Goal: Find specific page/section: Find specific page/section

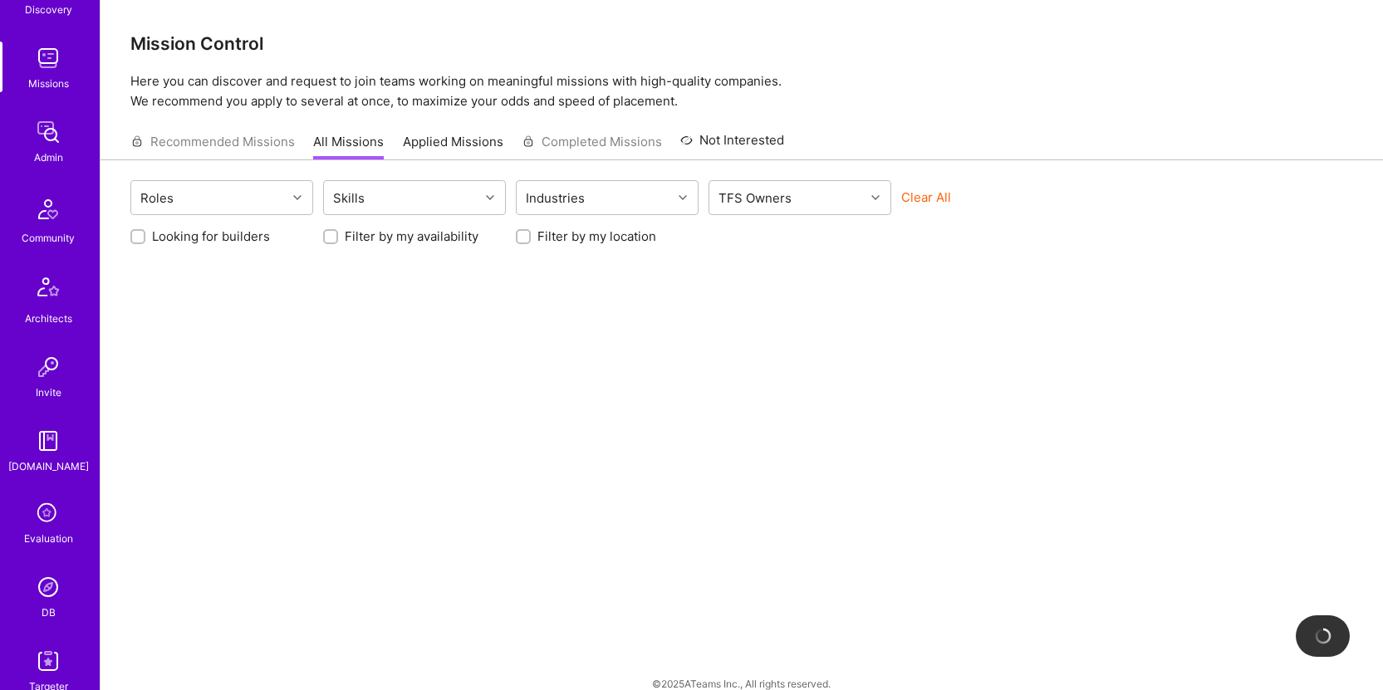
scroll to position [376, 0]
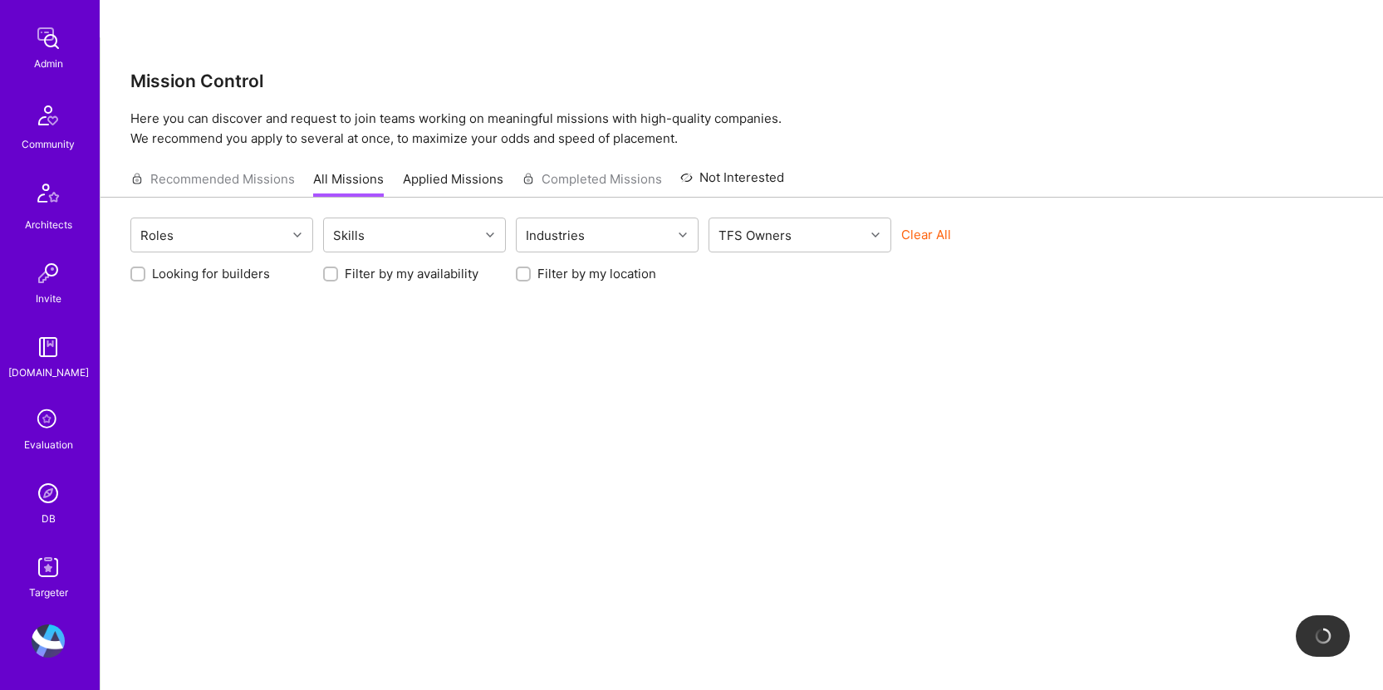
click at [19, 499] on link "DB" at bounding box center [48, 502] width 103 height 51
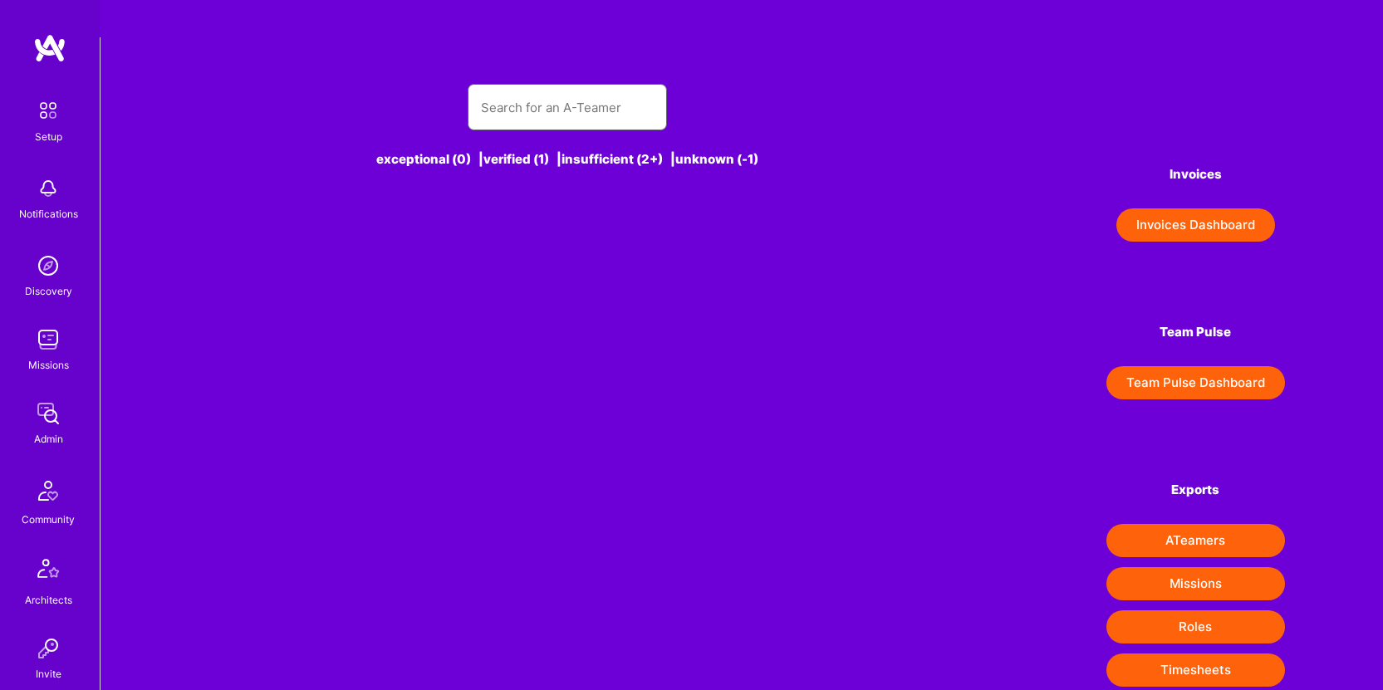
click at [583, 86] on input "text" at bounding box center [567, 107] width 173 height 42
type input "[PERSON_NAME]"
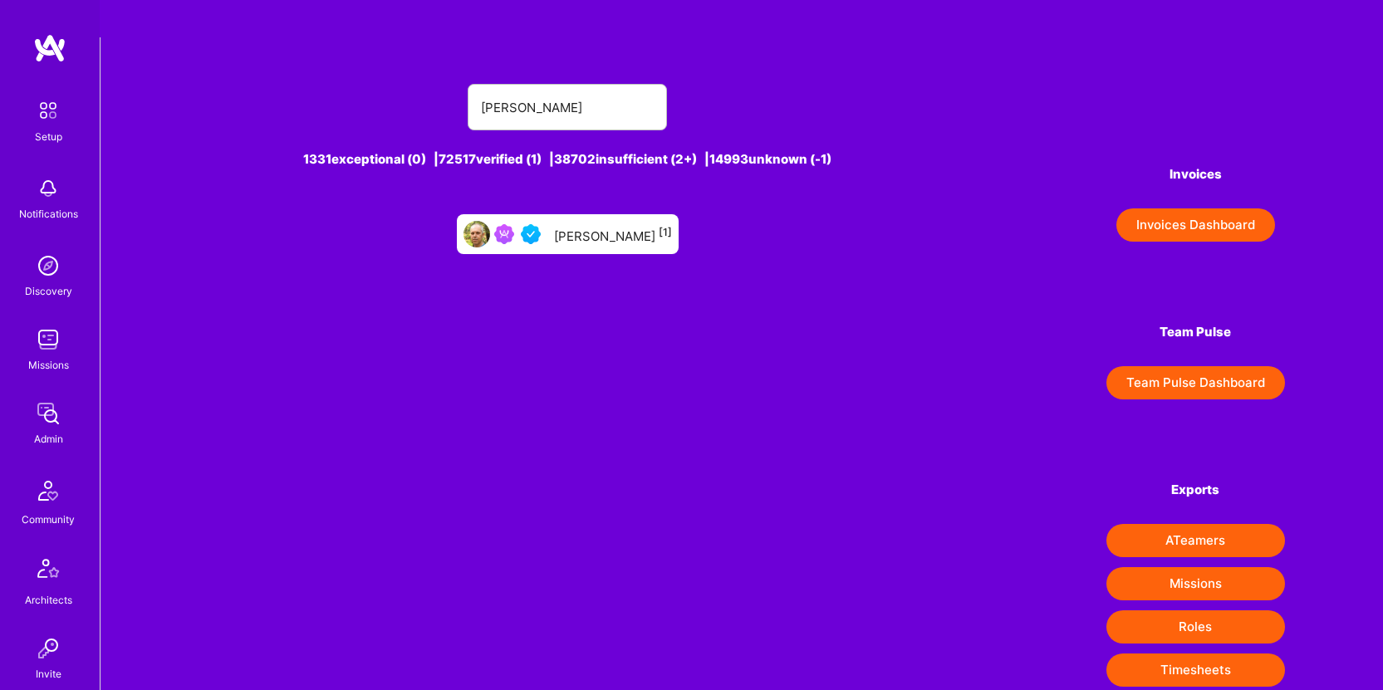
click at [585, 223] on div "[PERSON_NAME] [1]" at bounding box center [613, 234] width 118 height 22
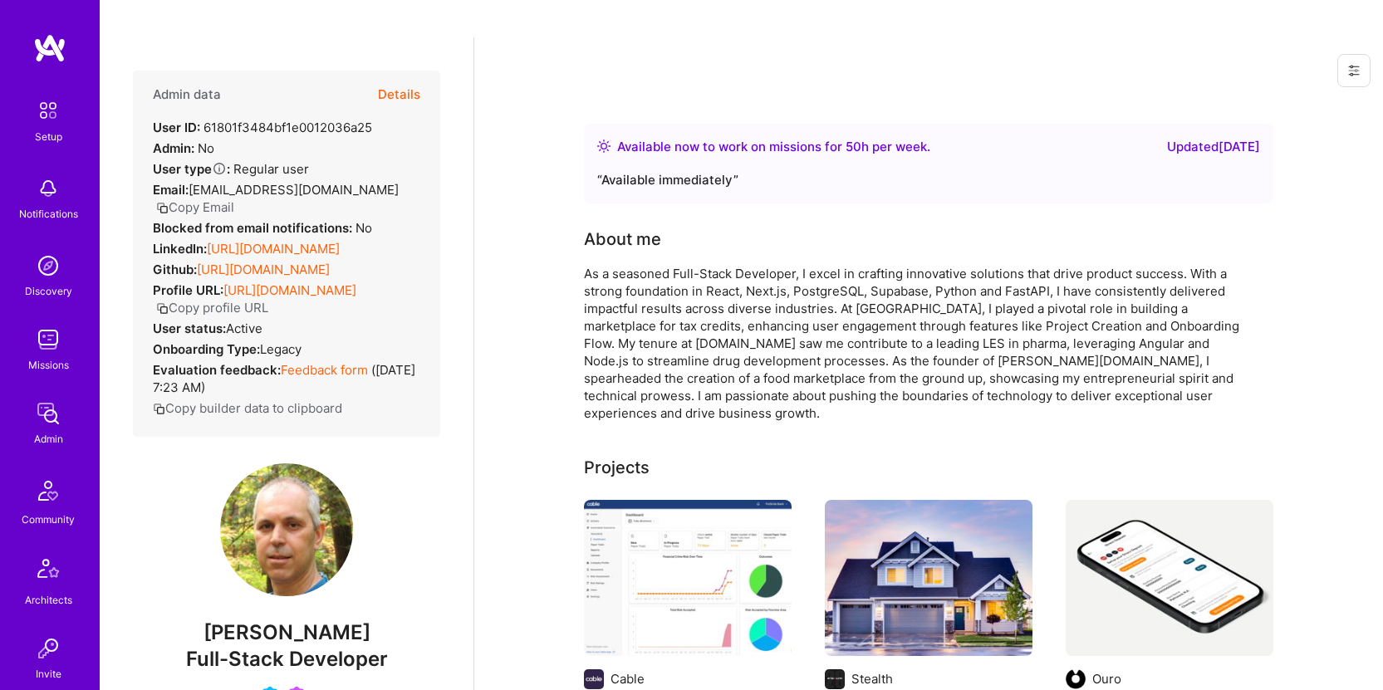
click at [378, 71] on button "Details" at bounding box center [399, 95] width 42 height 48
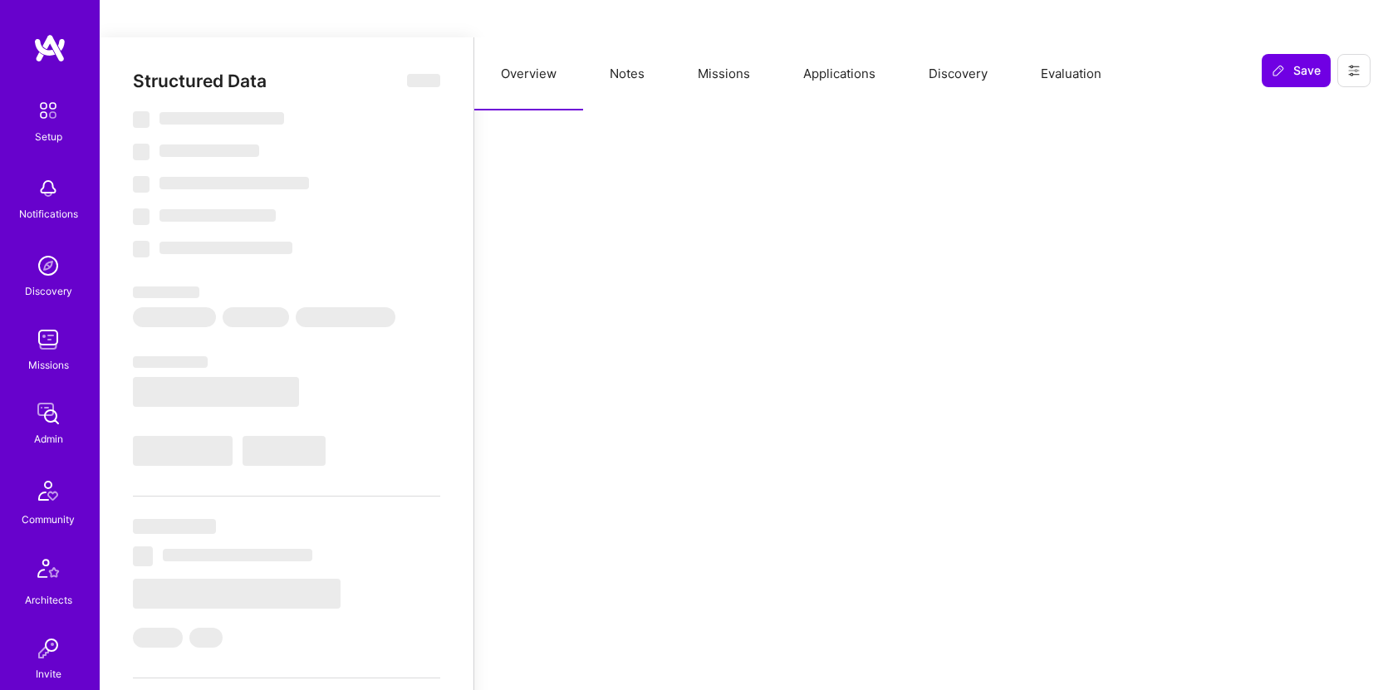
click at [842, 37] on button "Applications" at bounding box center [839, 73] width 125 height 73
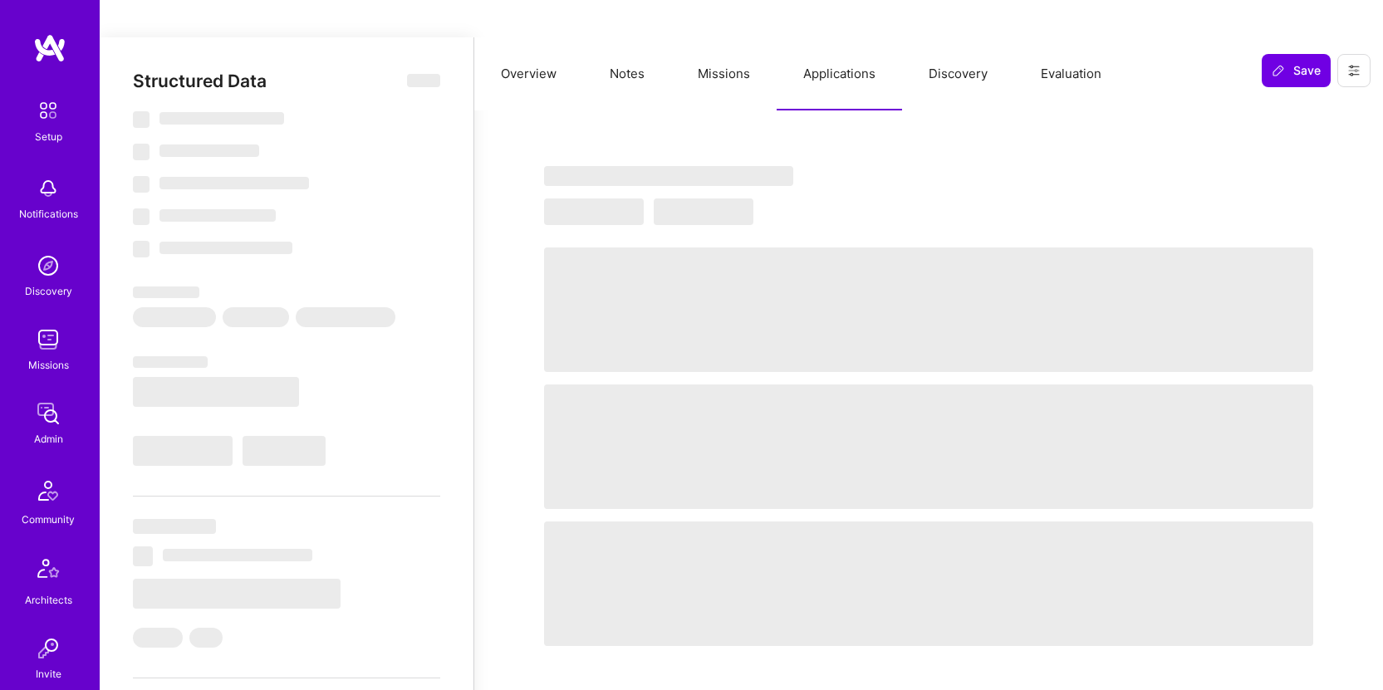
click at [716, 37] on button "Missions" at bounding box center [724, 73] width 106 height 73
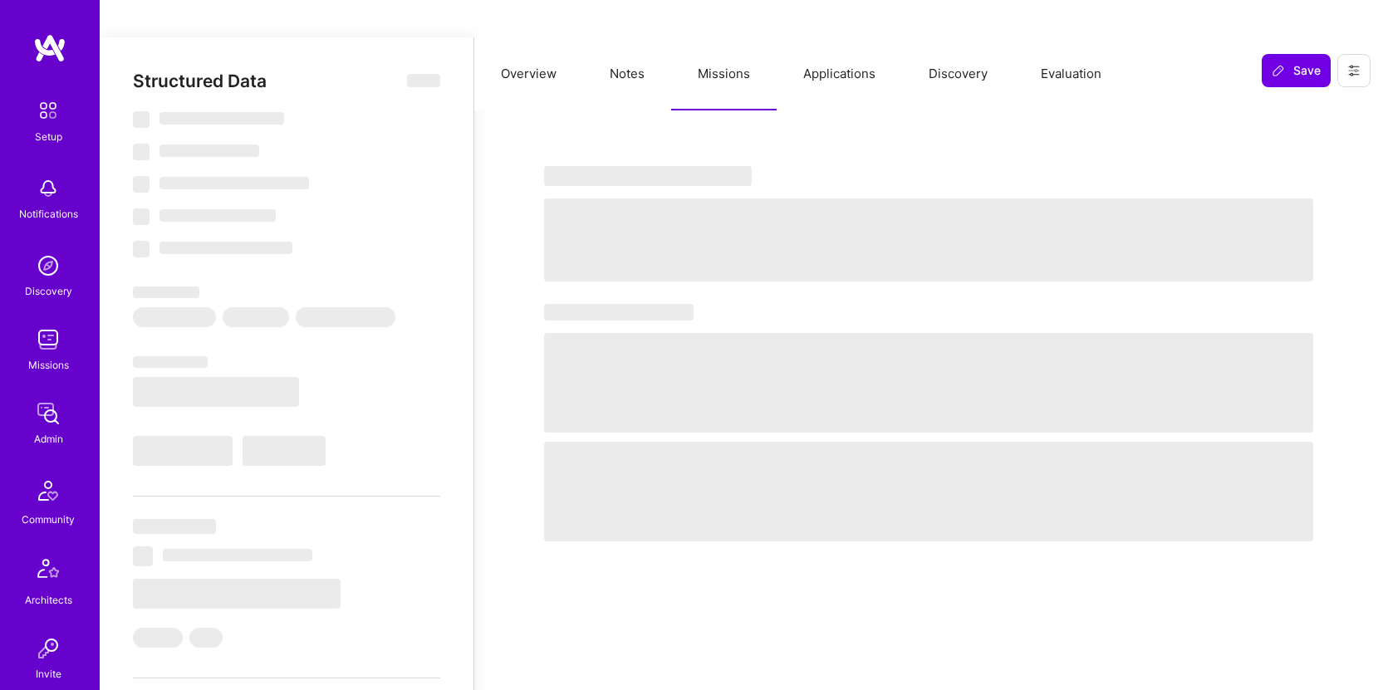
select select "Right Now"
select select "5"
select select "4"
select select "6"
select select "7"
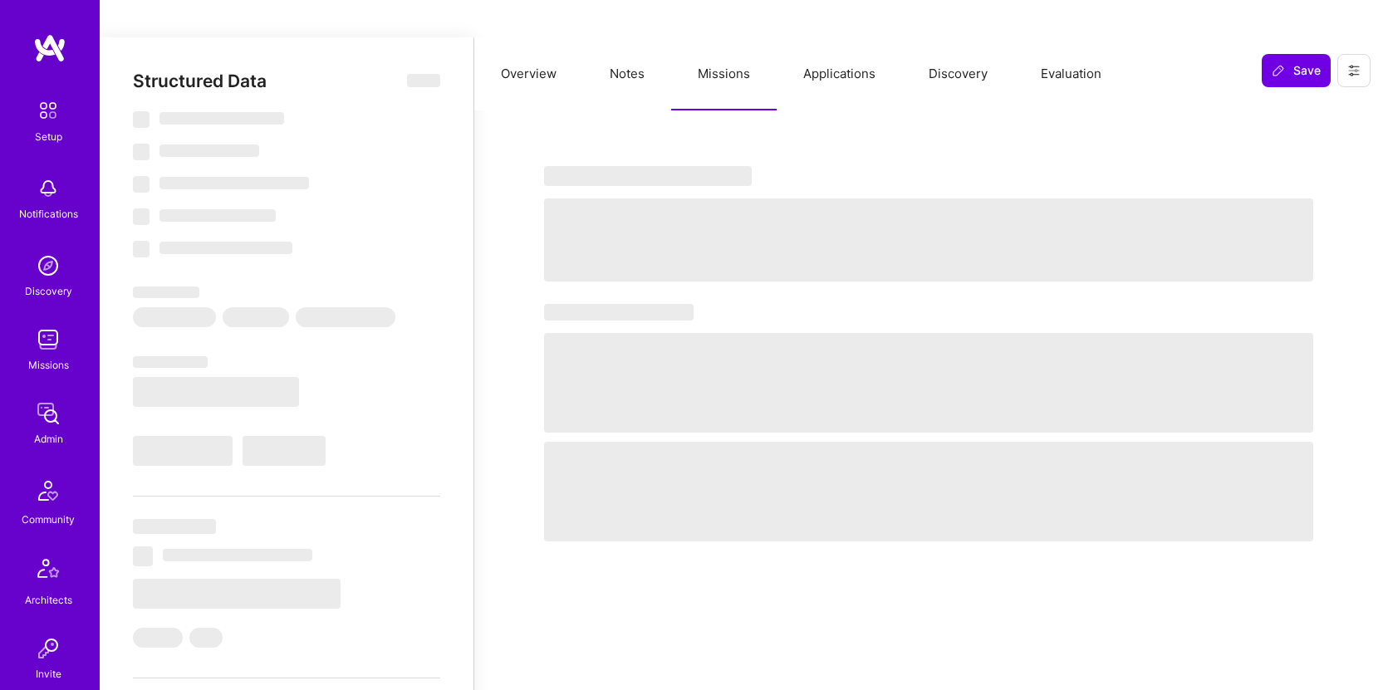
select select "CA"
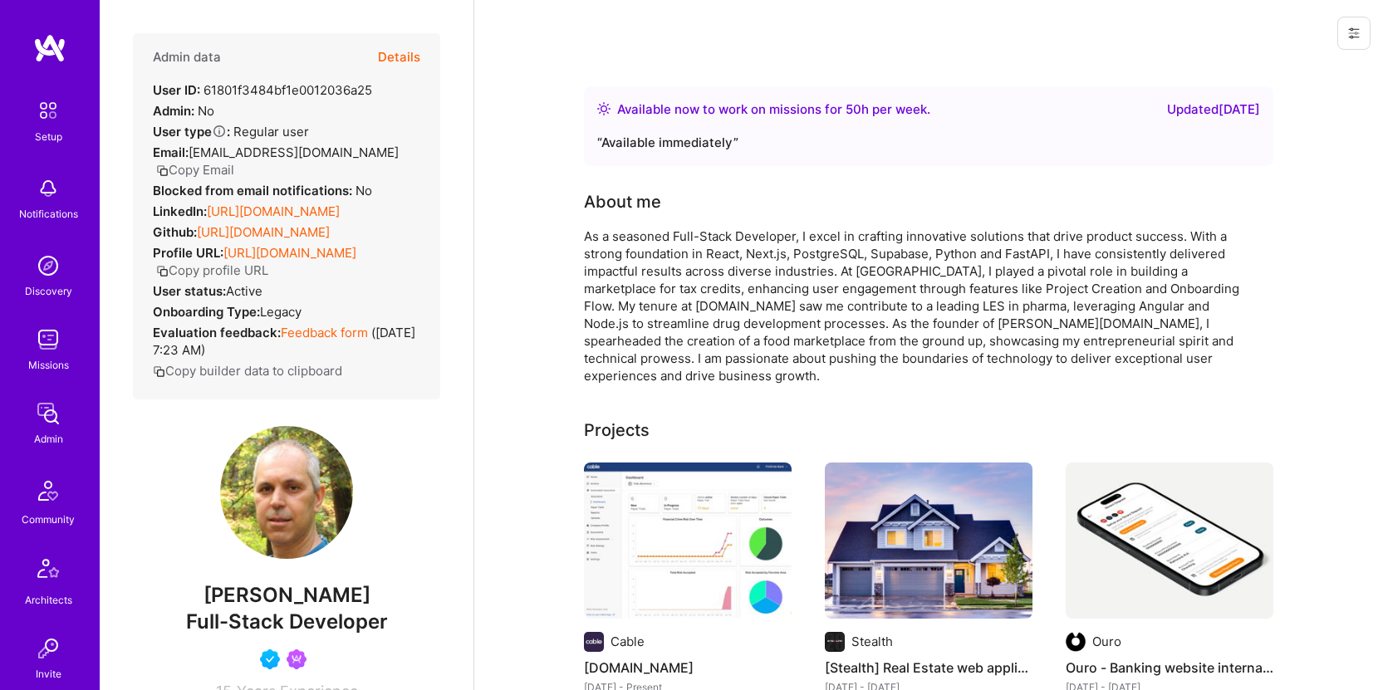
click at [378, 59] on button "Details" at bounding box center [399, 57] width 42 height 48
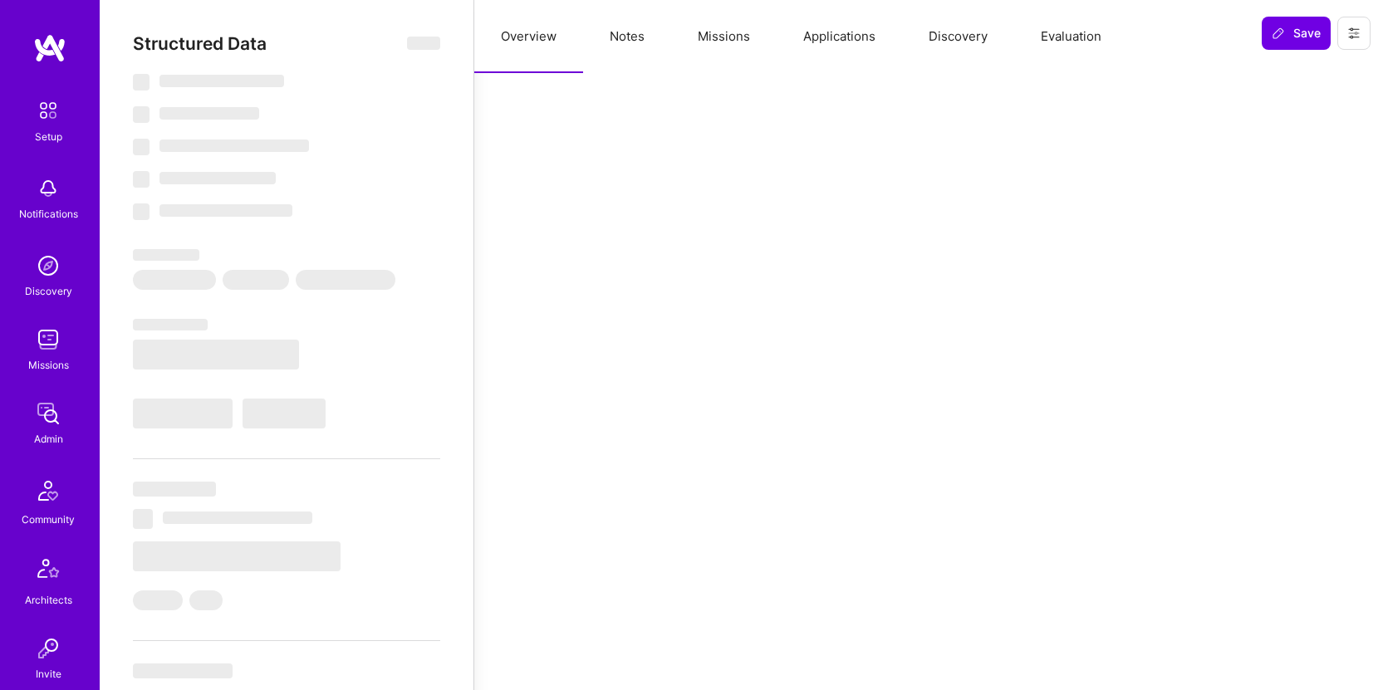
click at [713, 38] on button "Missions" at bounding box center [724, 36] width 106 height 73
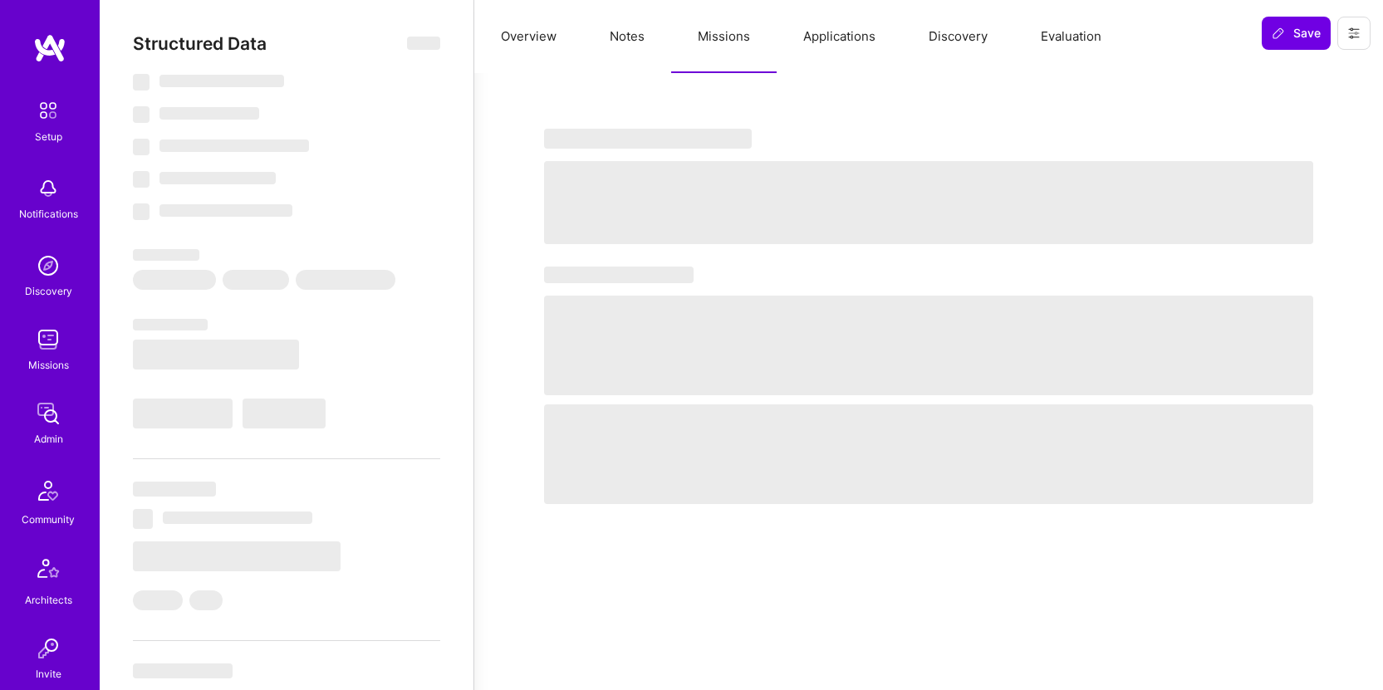
select select "Right Now"
select select "5"
select select "4"
select select "6"
select select "7"
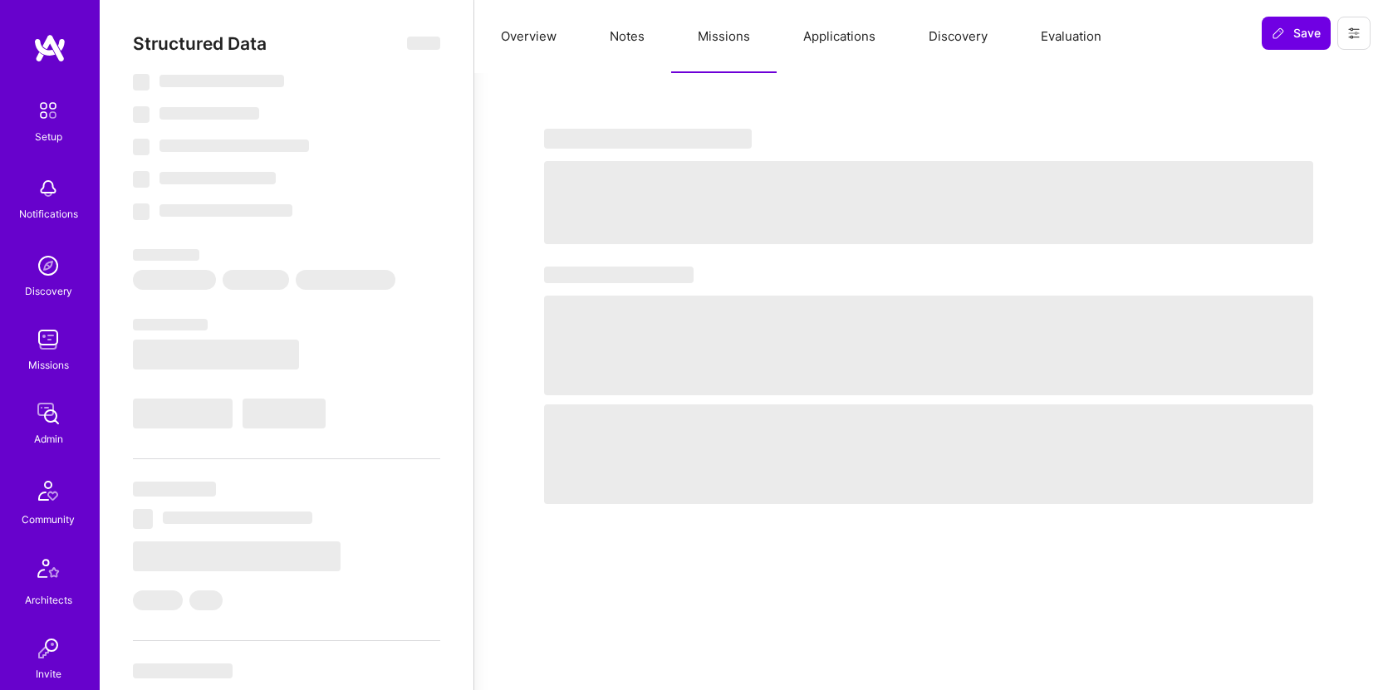
select select "CA"
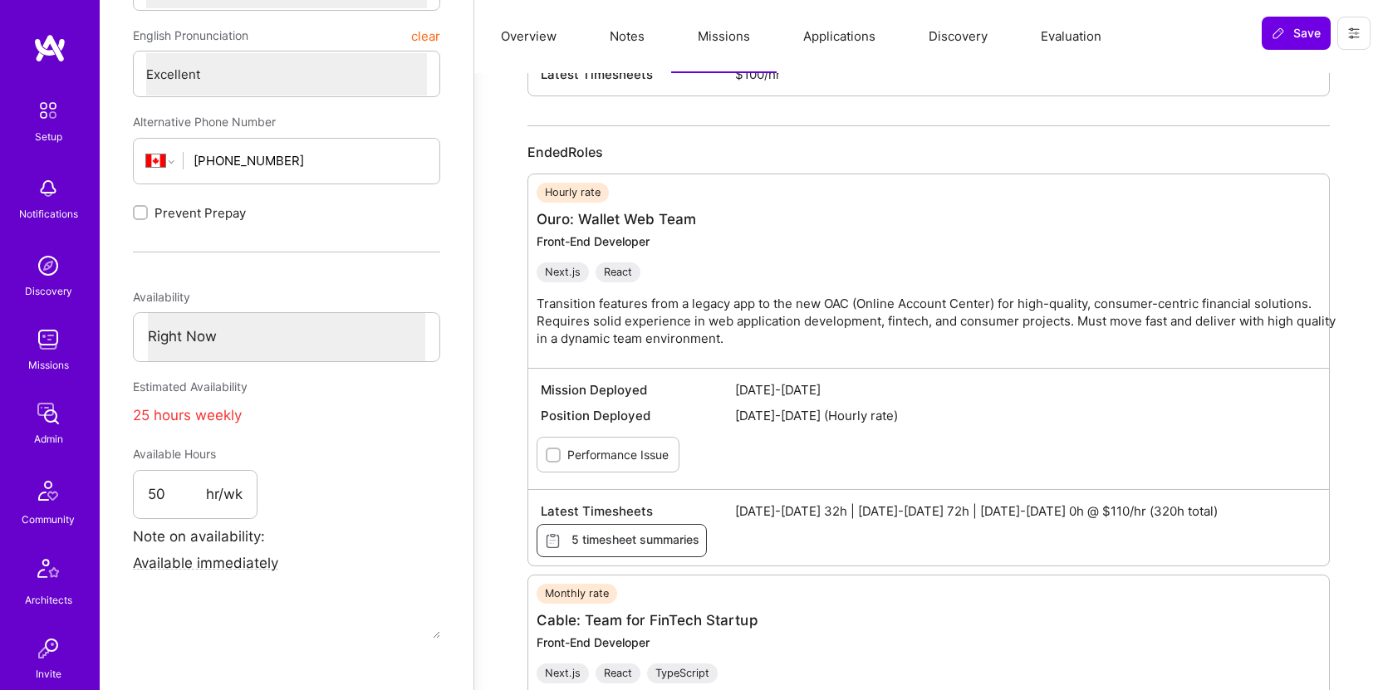
scroll to position [69, 0]
